Goal: Information Seeking & Learning: Find specific page/section

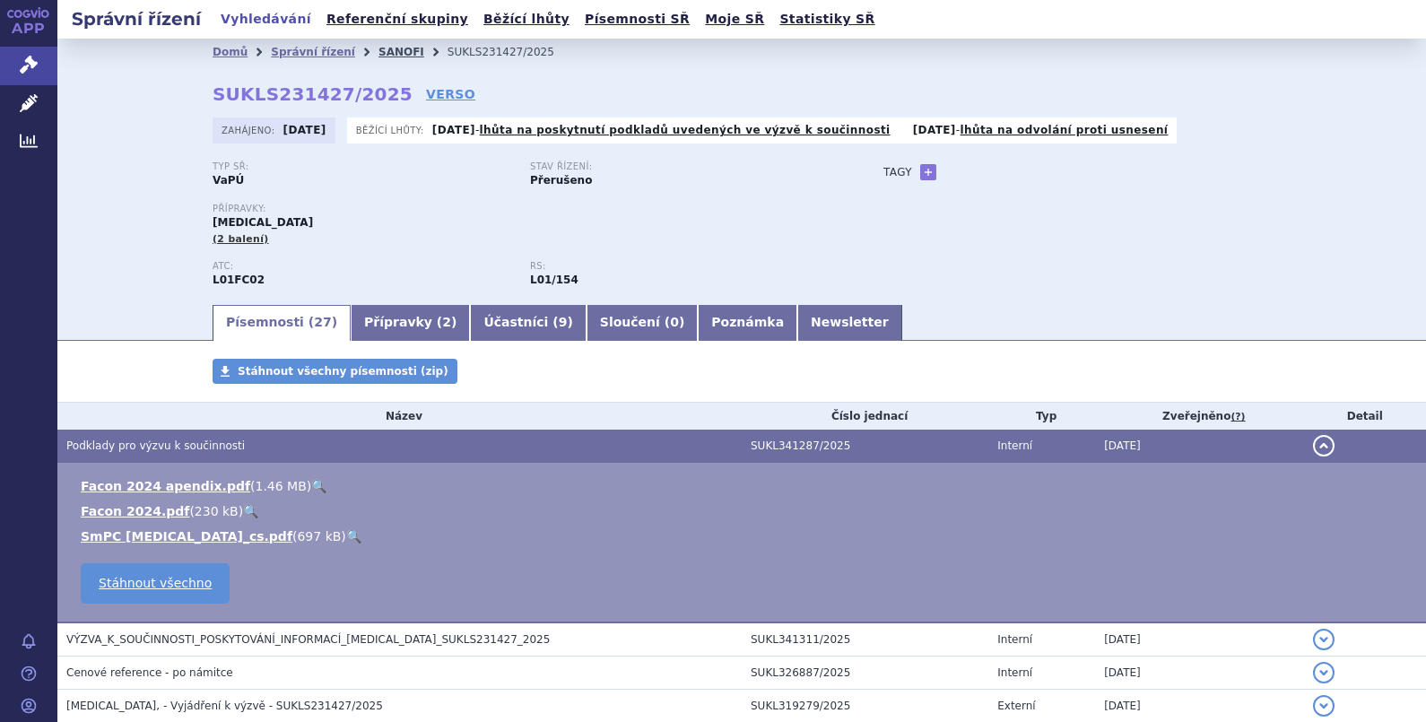
click at [378, 48] on link "SANOFI" at bounding box center [401, 52] width 46 height 13
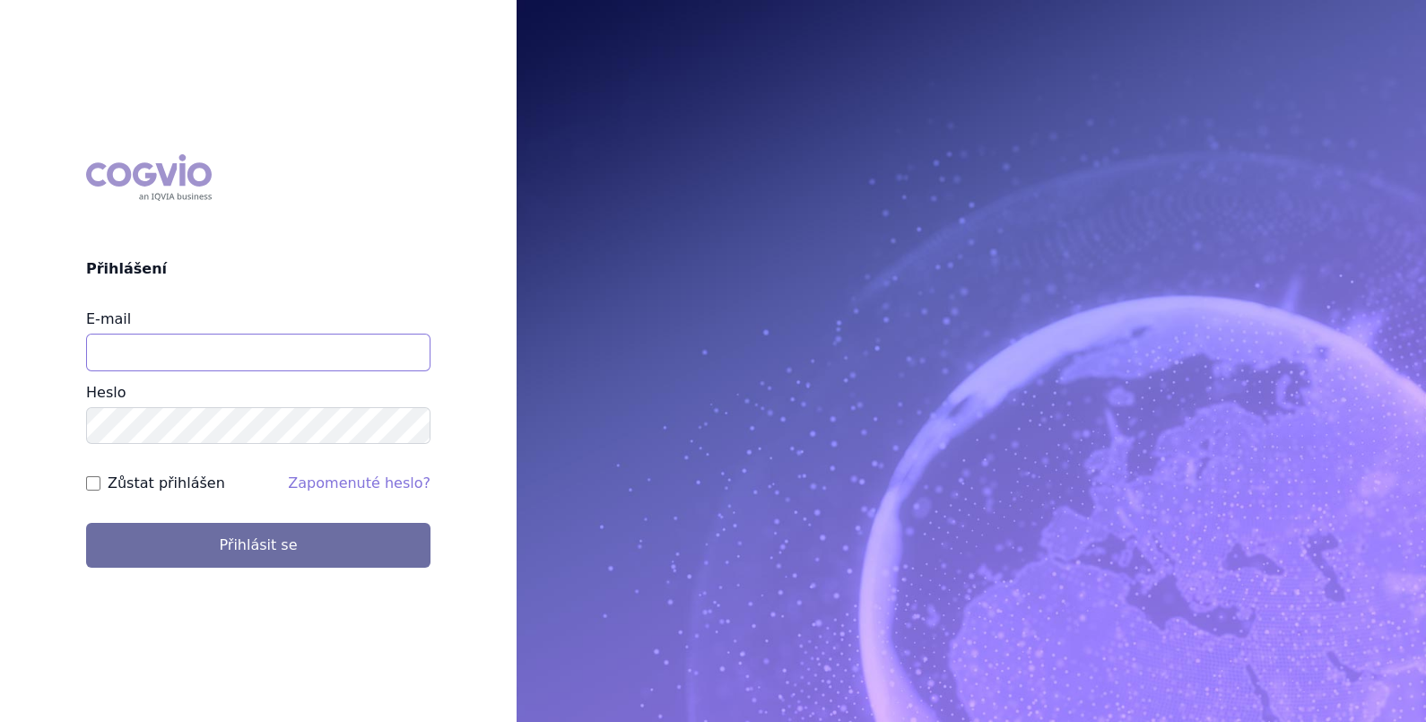
click at [247, 354] on input "E-mail" at bounding box center [258, 353] width 344 height 38
type input "martin.brunclik@sanofi.com"
click at [175, 485] on label "Zůstat přihlášen" at bounding box center [166, 484] width 117 height 22
click at [100, 485] on input "Zůstat přihlášen" at bounding box center [93, 483] width 14 height 14
checkbox input "true"
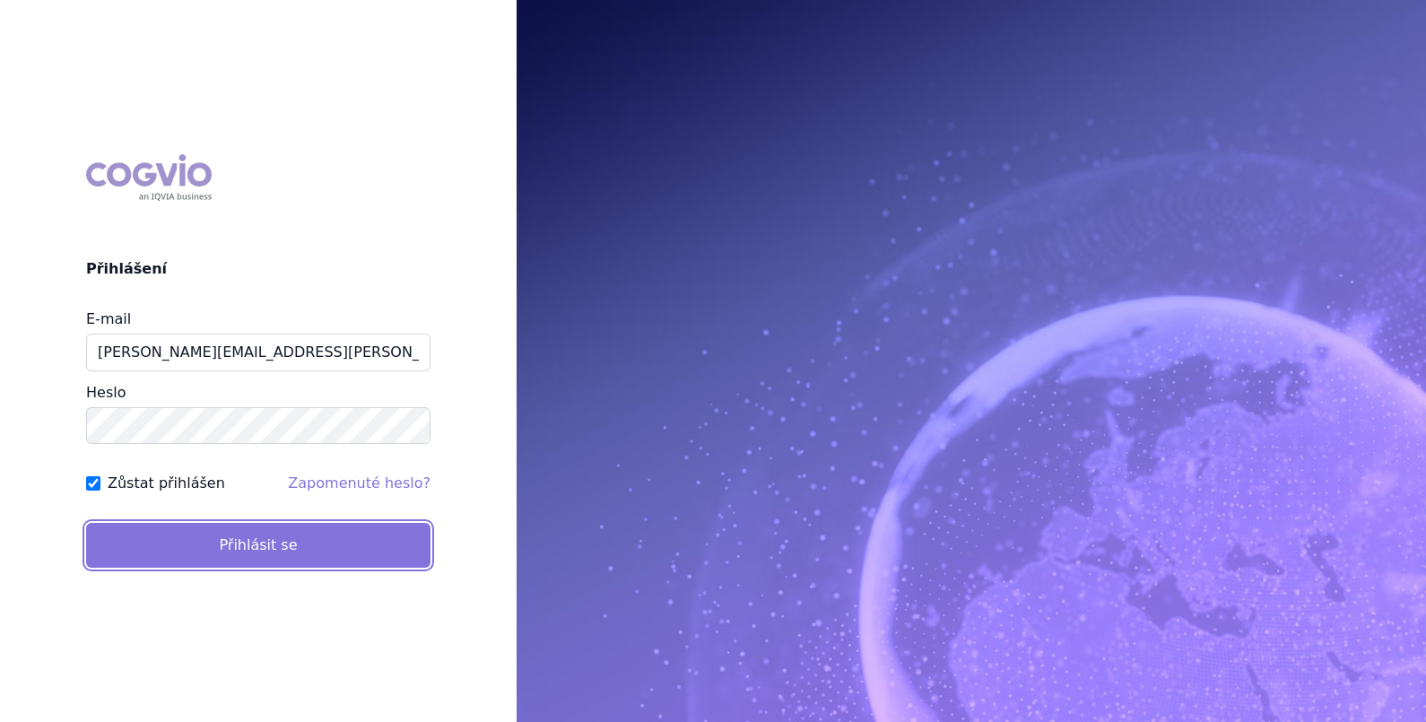
click at [184, 542] on button "Přihlásit se" at bounding box center [258, 545] width 344 height 45
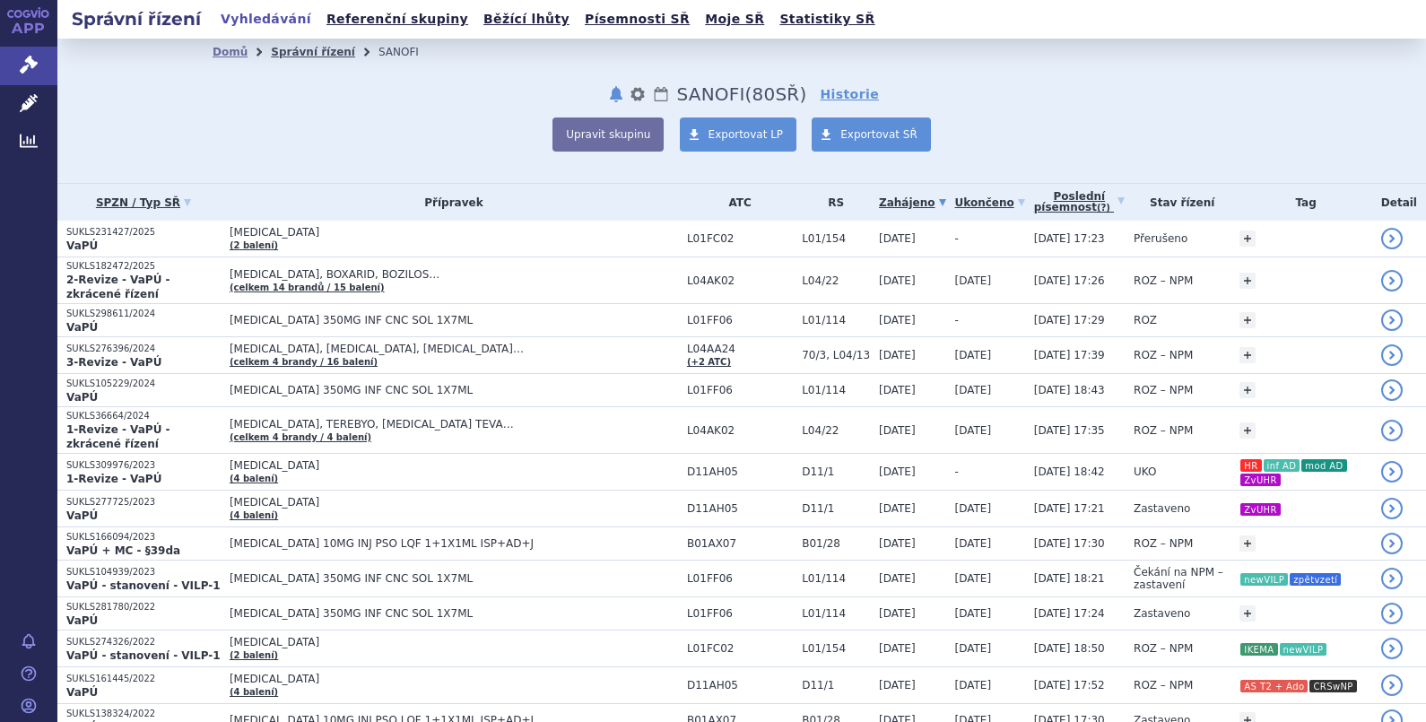
click at [310, 49] on link "Správní řízení" at bounding box center [313, 52] width 84 height 13
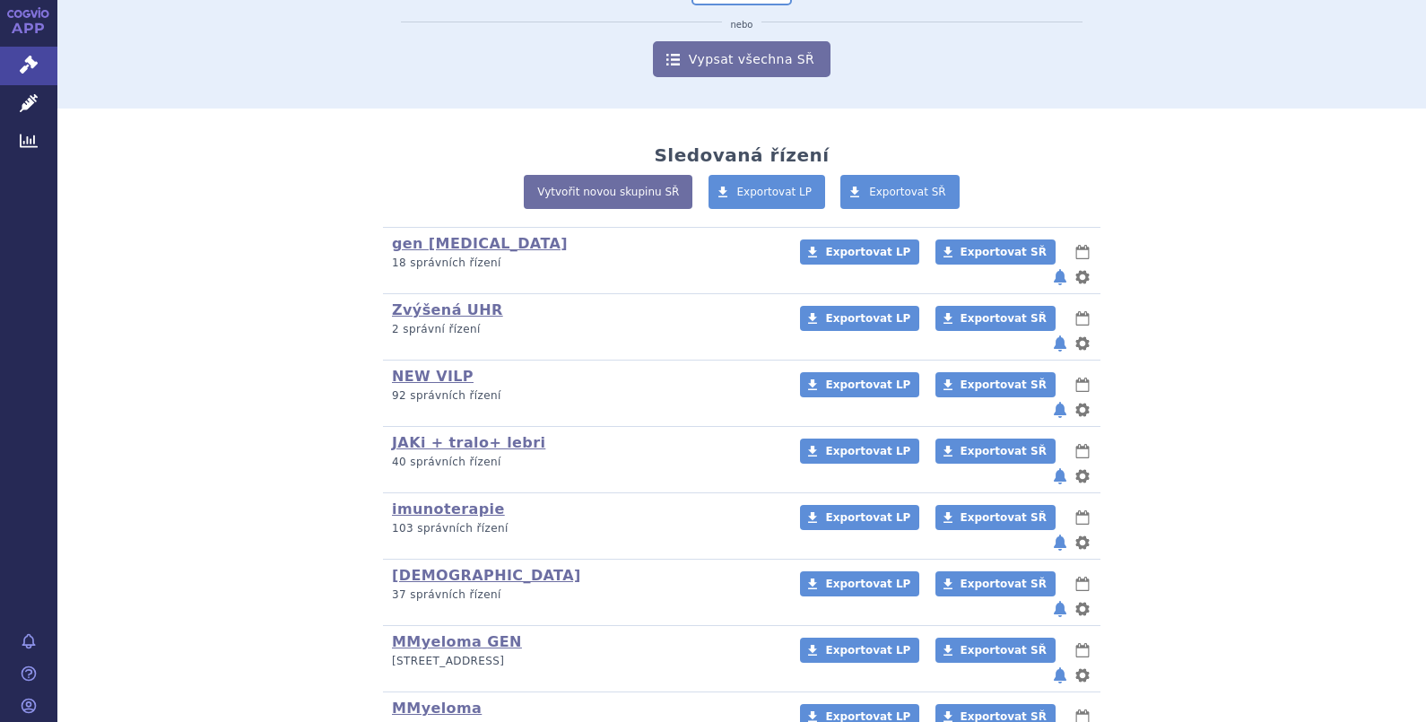
scroll to position [315, 0]
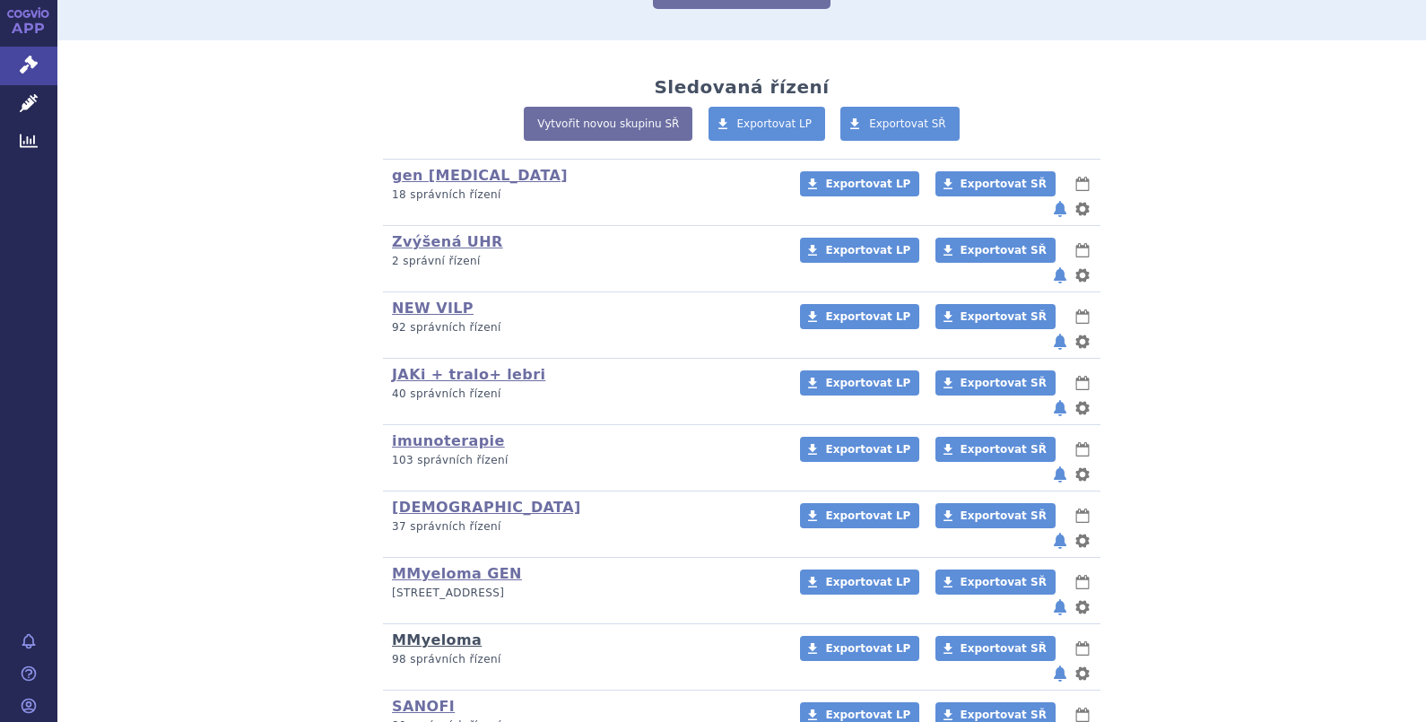
click at [425, 631] on link "MMyeloma" at bounding box center [437, 639] width 90 height 17
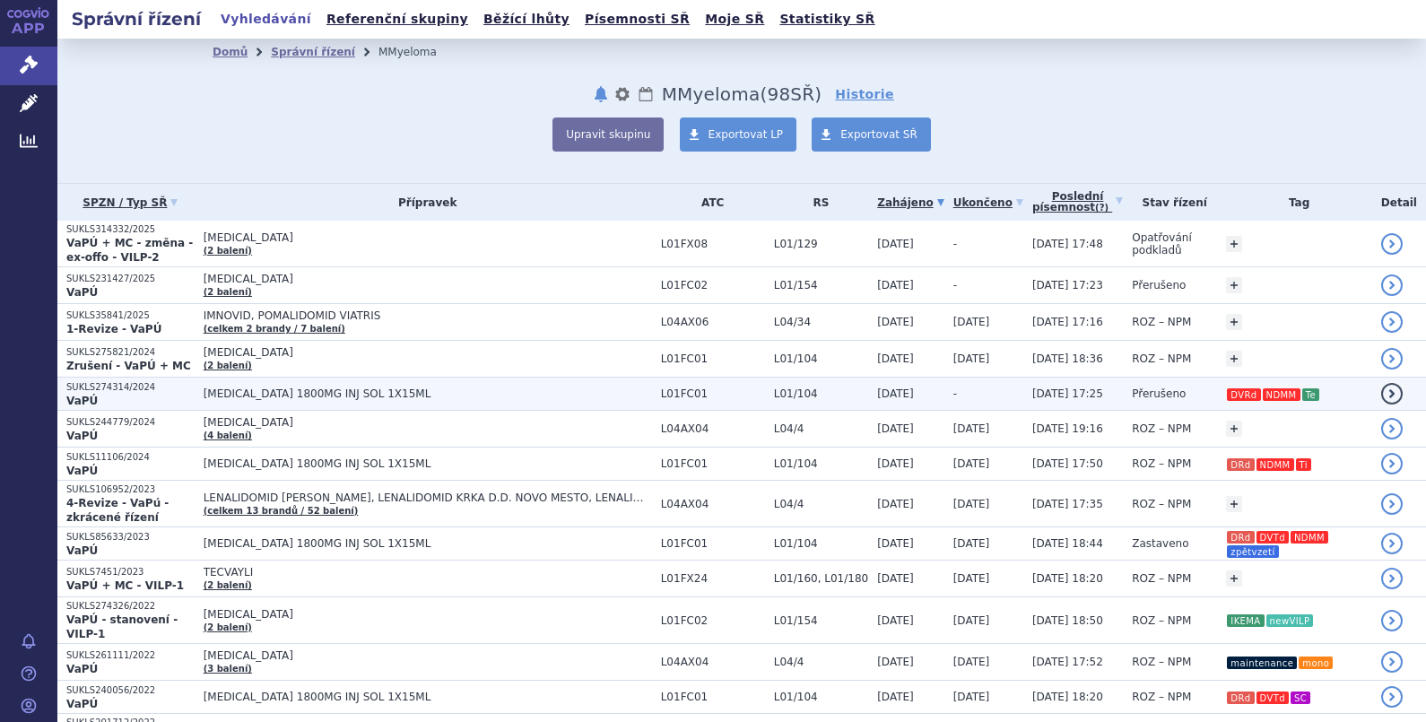
click at [305, 393] on span "DARZALEX 1800MG INJ SOL 1X15ML" at bounding box center [428, 393] width 448 height 13
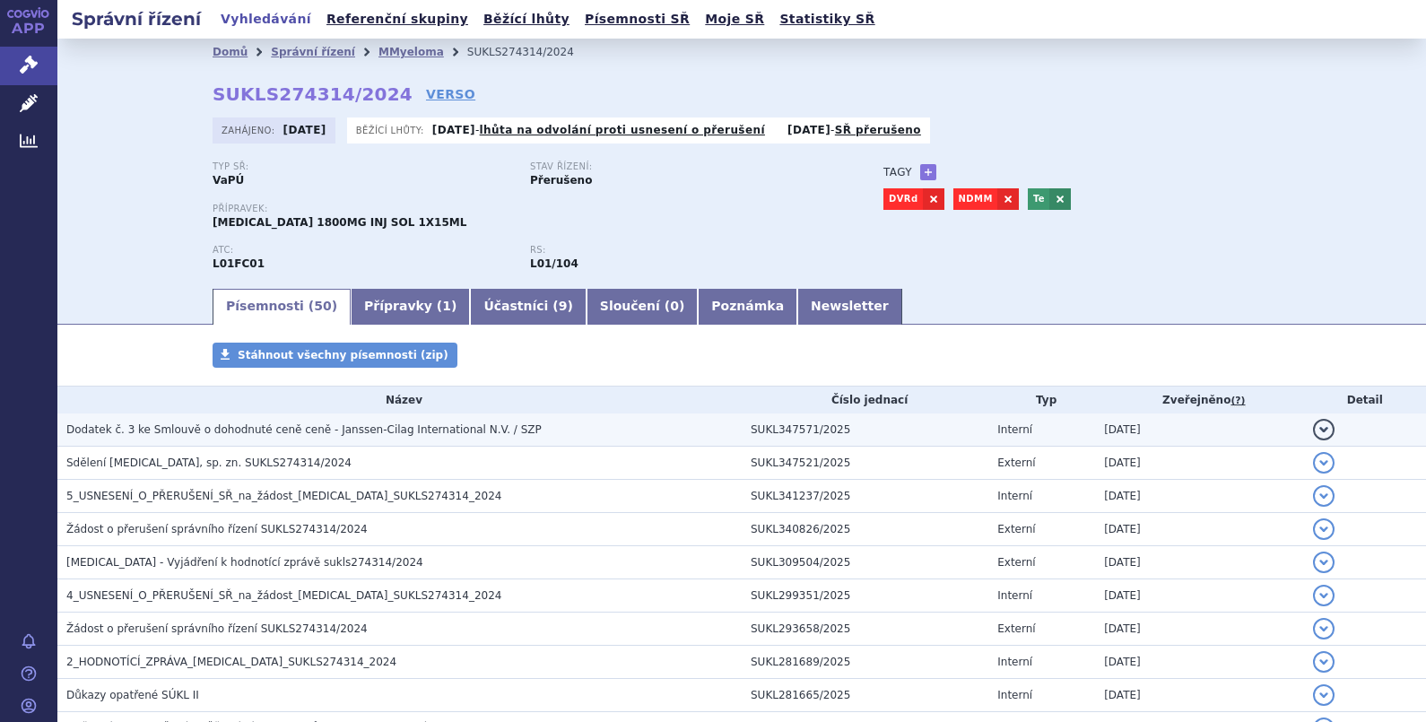
click at [290, 430] on span "Dodatek č. 3 ke Smlouvě o dohodnuté ceně ceně - Janssen-Cilag International N.V…" at bounding box center [303, 429] width 475 height 13
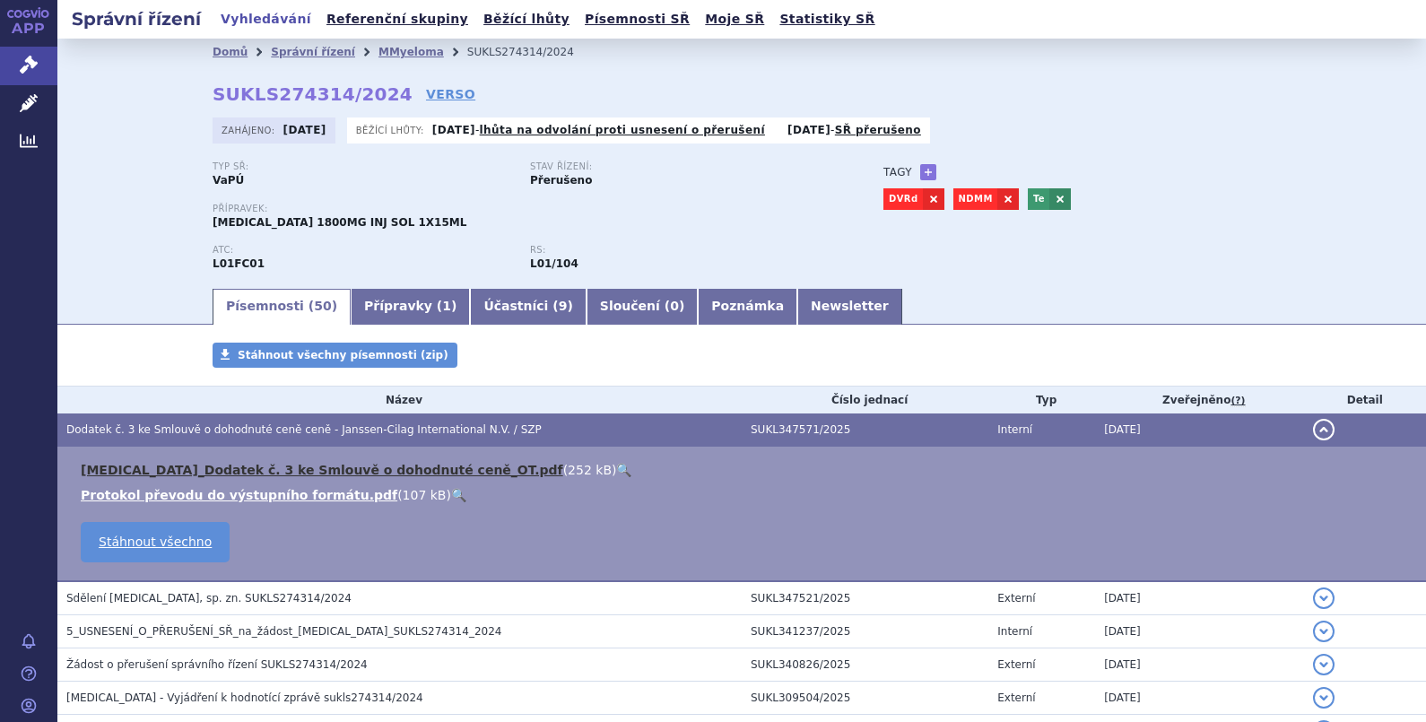
click at [214, 466] on link "[MEDICAL_DATA]_Dodatek č. 3 ke Smlouvě o dohodnuté ceně_OT.pdf" at bounding box center [322, 470] width 482 height 14
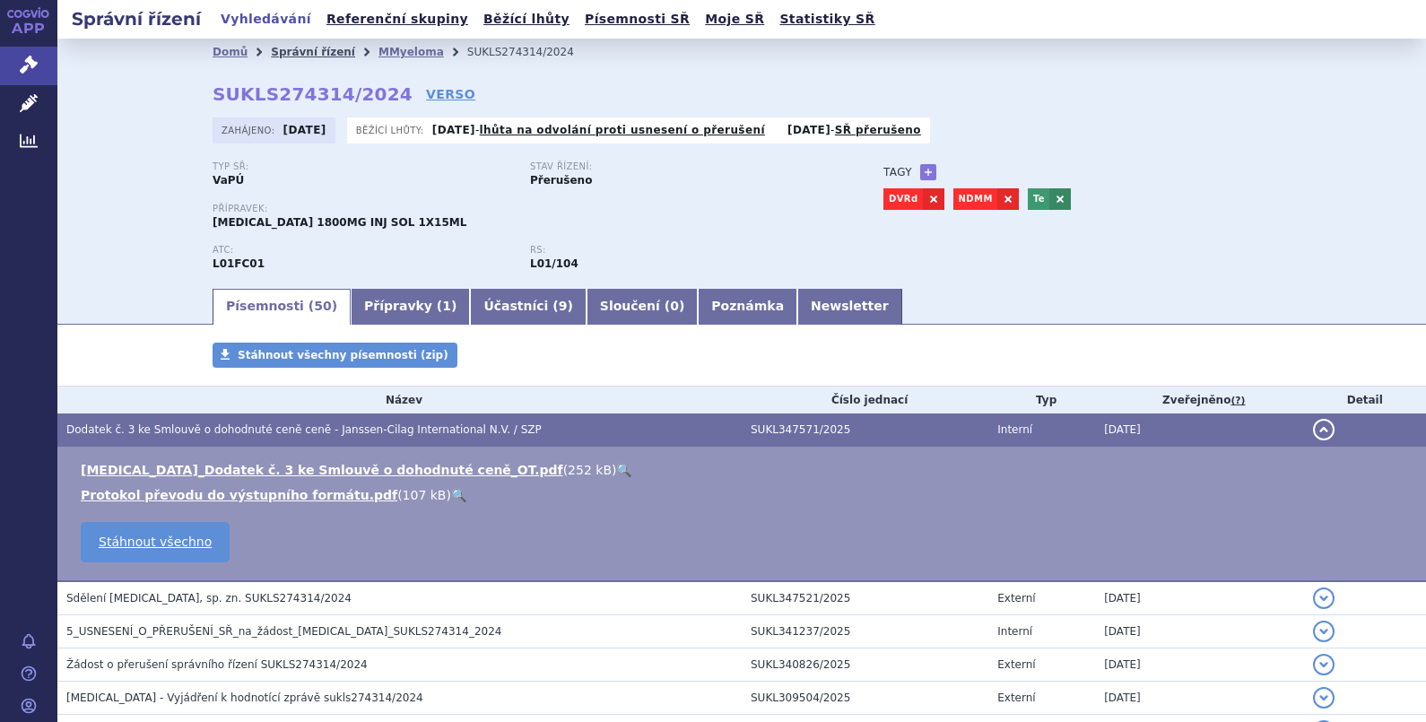
click at [281, 52] on link "Správní řízení" at bounding box center [313, 52] width 84 height 13
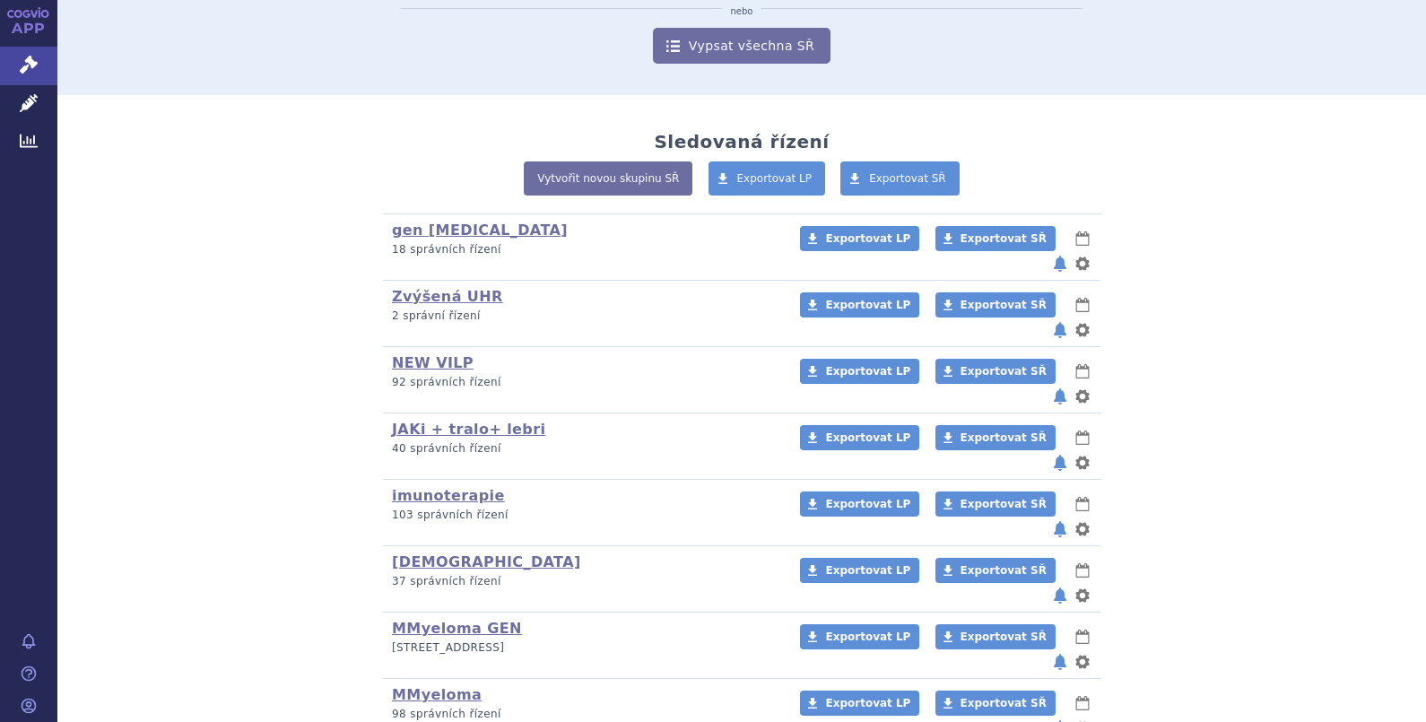
scroll to position [315, 0]
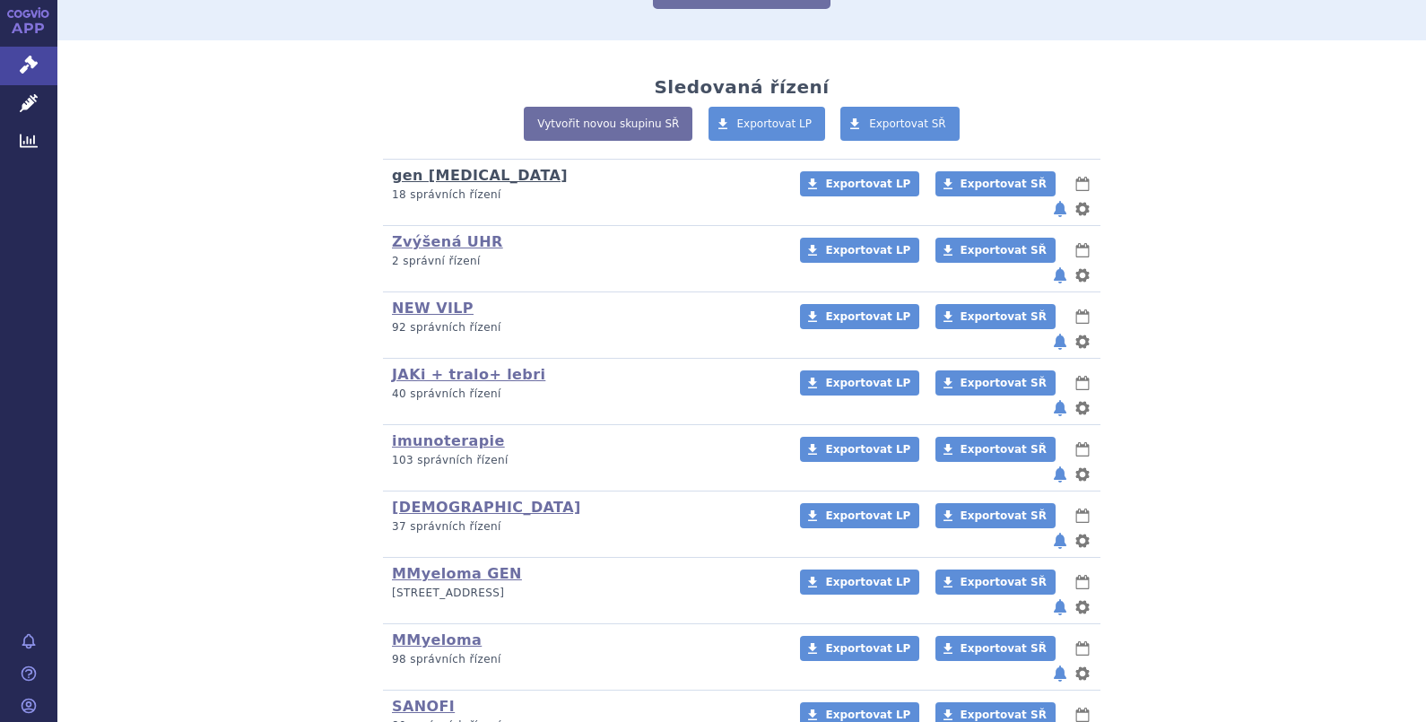
click at [462, 168] on link "gen [MEDICAL_DATA]" at bounding box center [480, 175] width 176 height 17
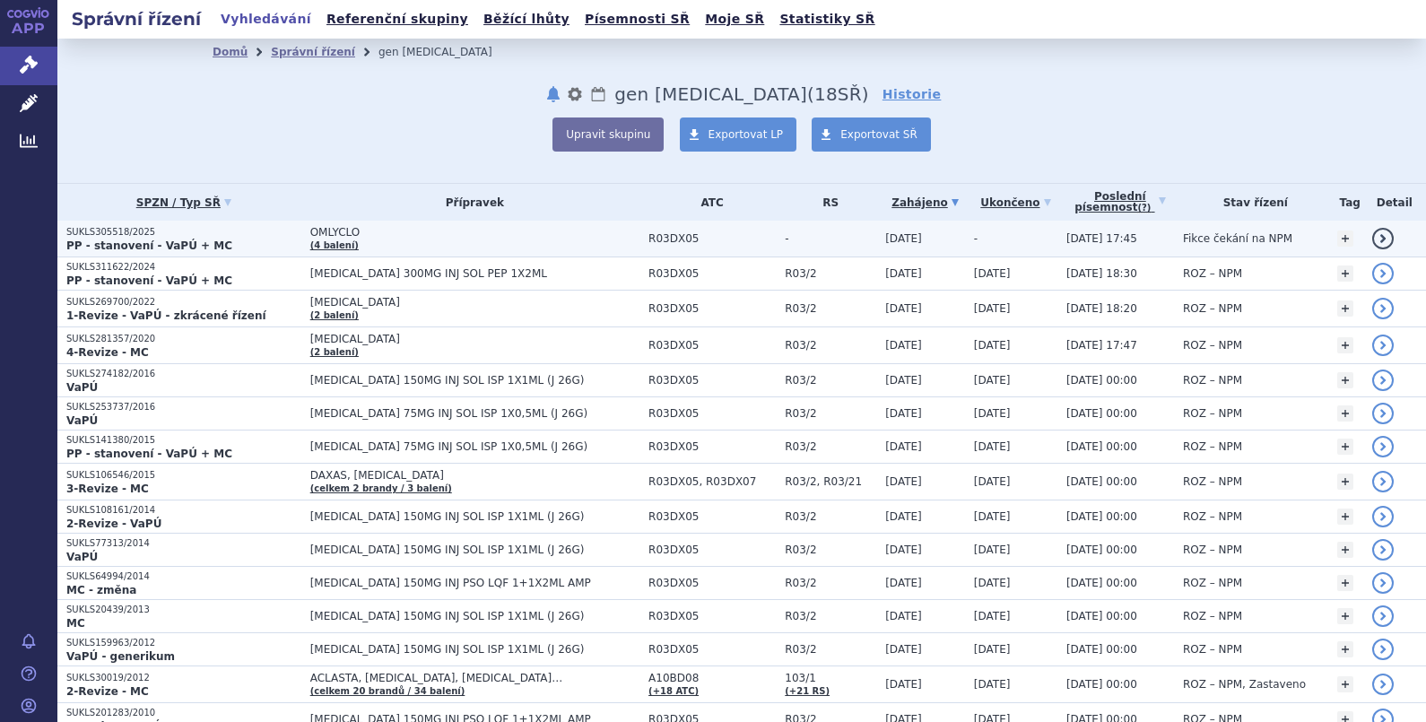
click at [362, 230] on span "OMLYCLO" at bounding box center [474, 232] width 329 height 13
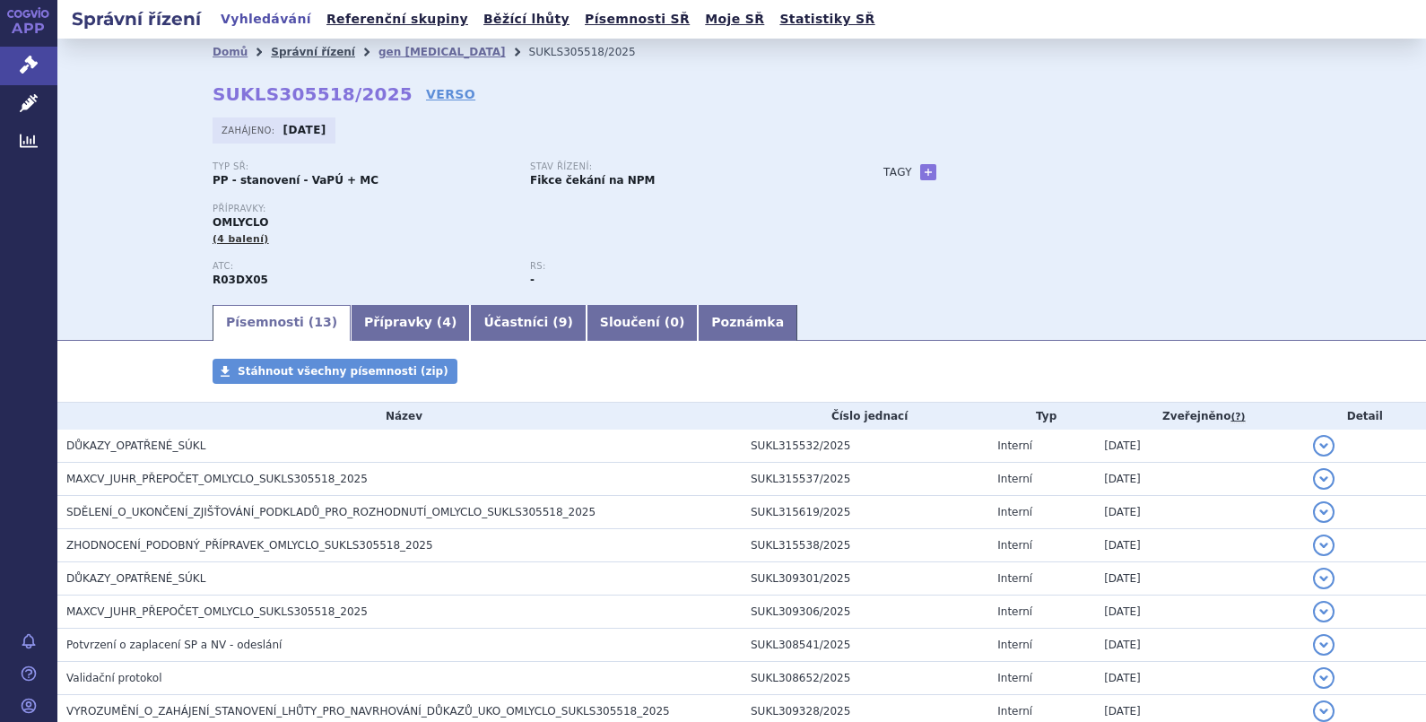
click at [314, 49] on link "Správní řízení" at bounding box center [313, 52] width 84 height 13
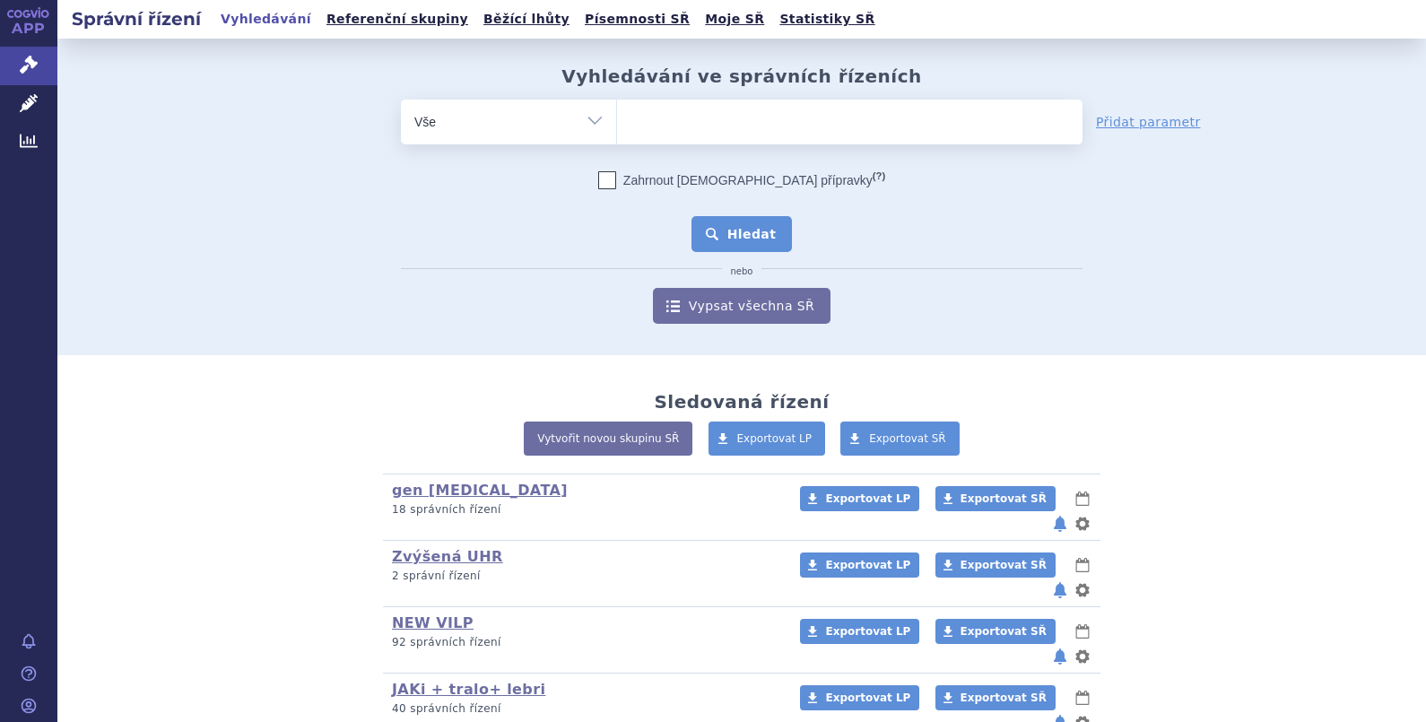
scroll to position [223, 0]
